Goal: Contribute content: Contribute content

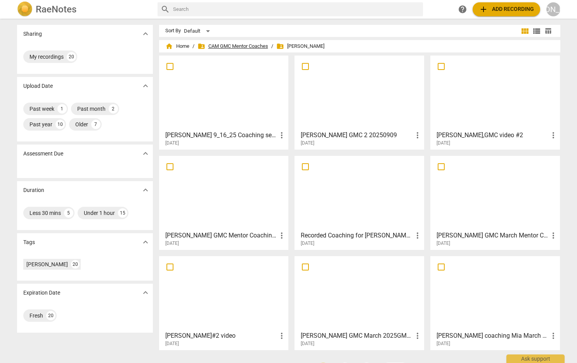
click at [227, 43] on span "folder_shared CAM GMC Mentor Coaches" at bounding box center [233, 46] width 71 height 8
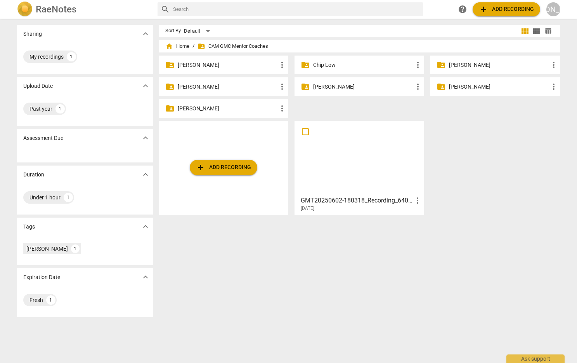
click at [326, 85] on p "[PERSON_NAME]" at bounding box center [363, 87] width 100 height 8
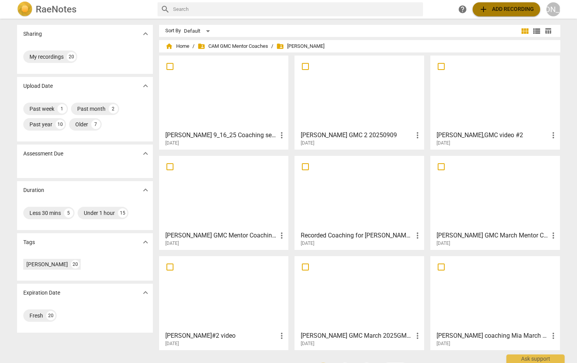
click at [498, 5] on span "add Add recording" at bounding box center [506, 9] width 55 height 9
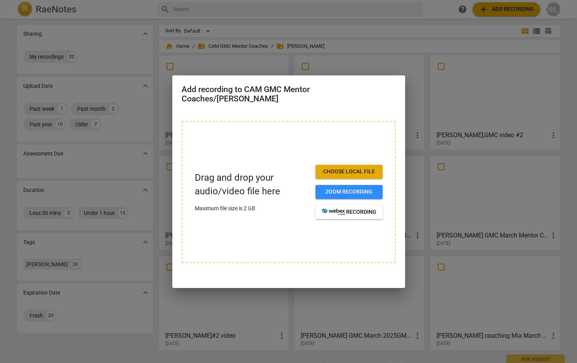
click at [336, 168] on span "Choose local file" at bounding box center [349, 172] width 55 height 8
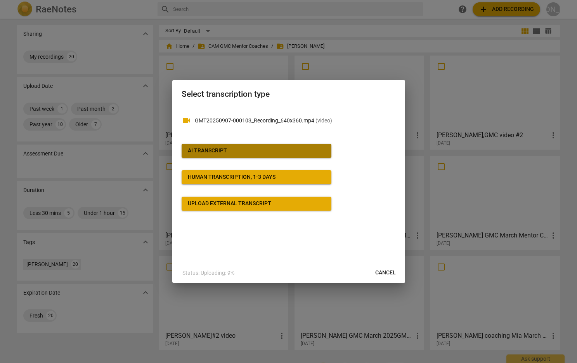
click at [281, 148] on span "AI Transcript" at bounding box center [256, 151] width 137 height 8
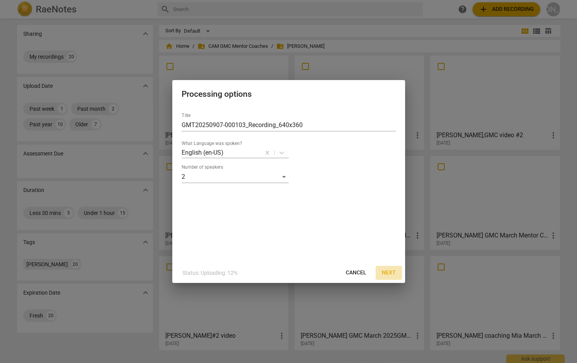
click at [387, 271] on span "Next" at bounding box center [389, 273] width 14 height 8
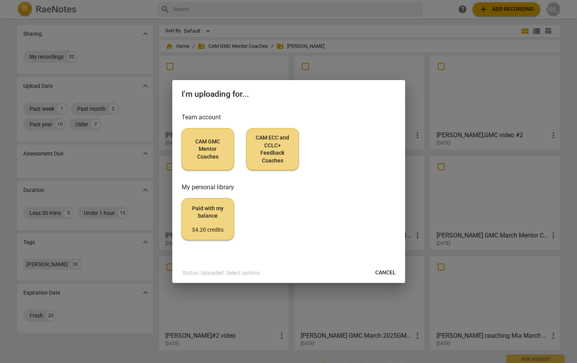
click at [214, 150] on span "CAM GMC Mentor Coaches" at bounding box center [207, 149] width 39 height 23
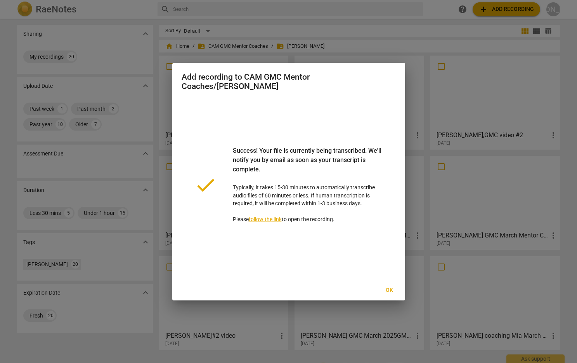
click at [391, 288] on span "Ok" at bounding box center [390, 290] width 12 height 8
